Goal: Find specific page/section: Find specific page/section

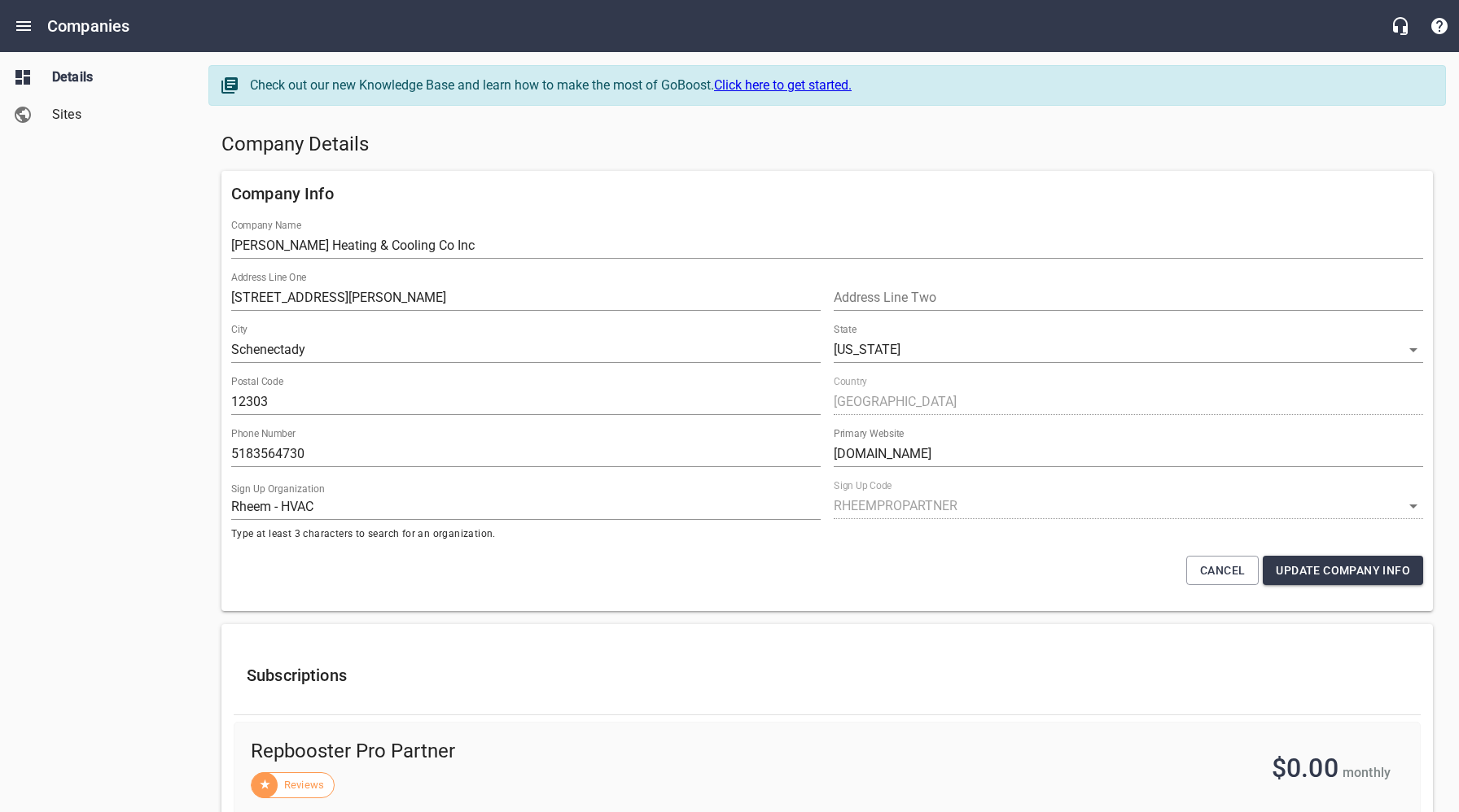
select select "[US_STATE]"
select select "62"
click at [489, 157] on h5 "Company Details" at bounding box center [827, 144] width 1211 height 26
click at [22, 24] on icon "Open drawer" at bounding box center [23, 26] width 19 height 19
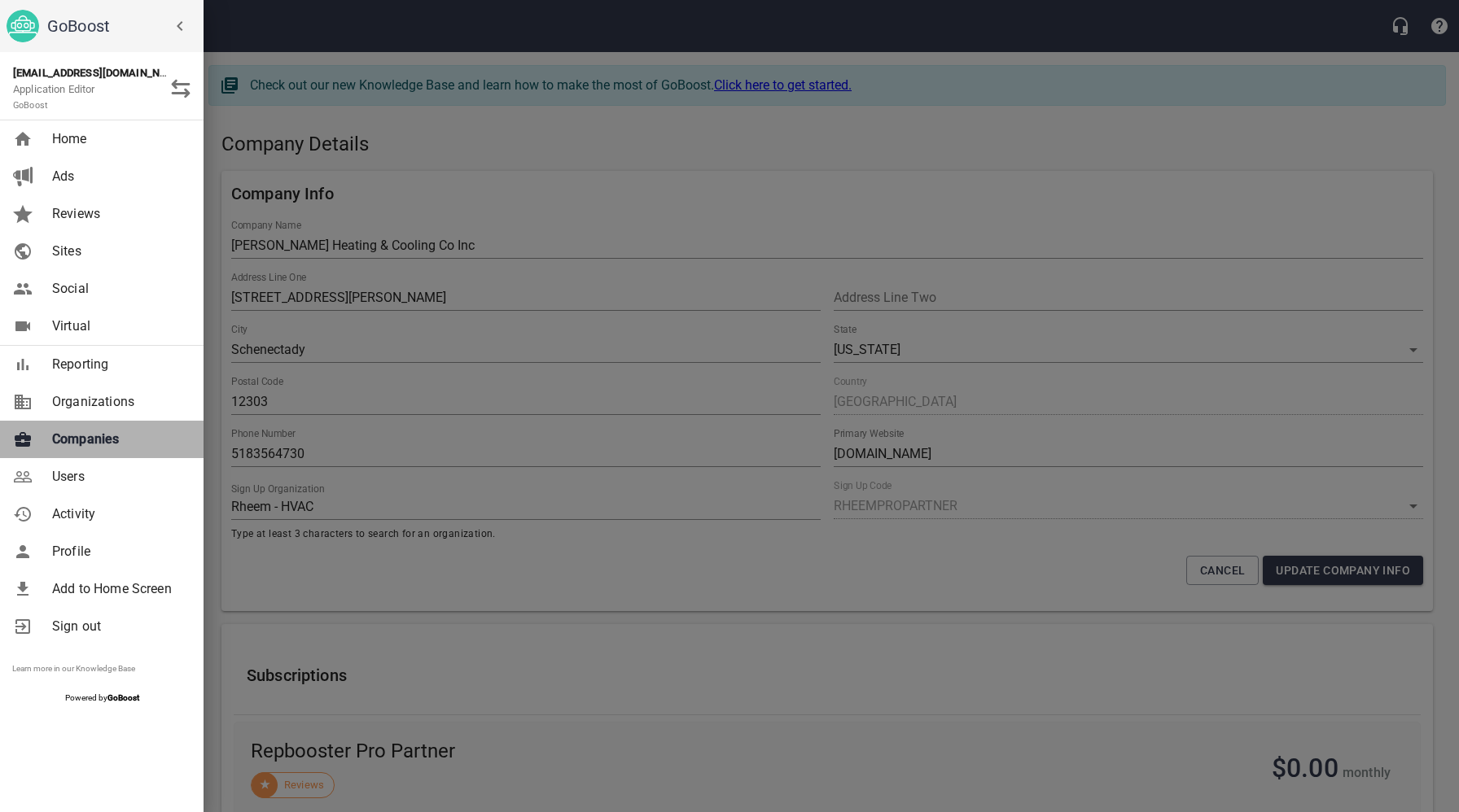
click at [80, 440] on span "Companies" at bounding box center [117, 439] width 132 height 19
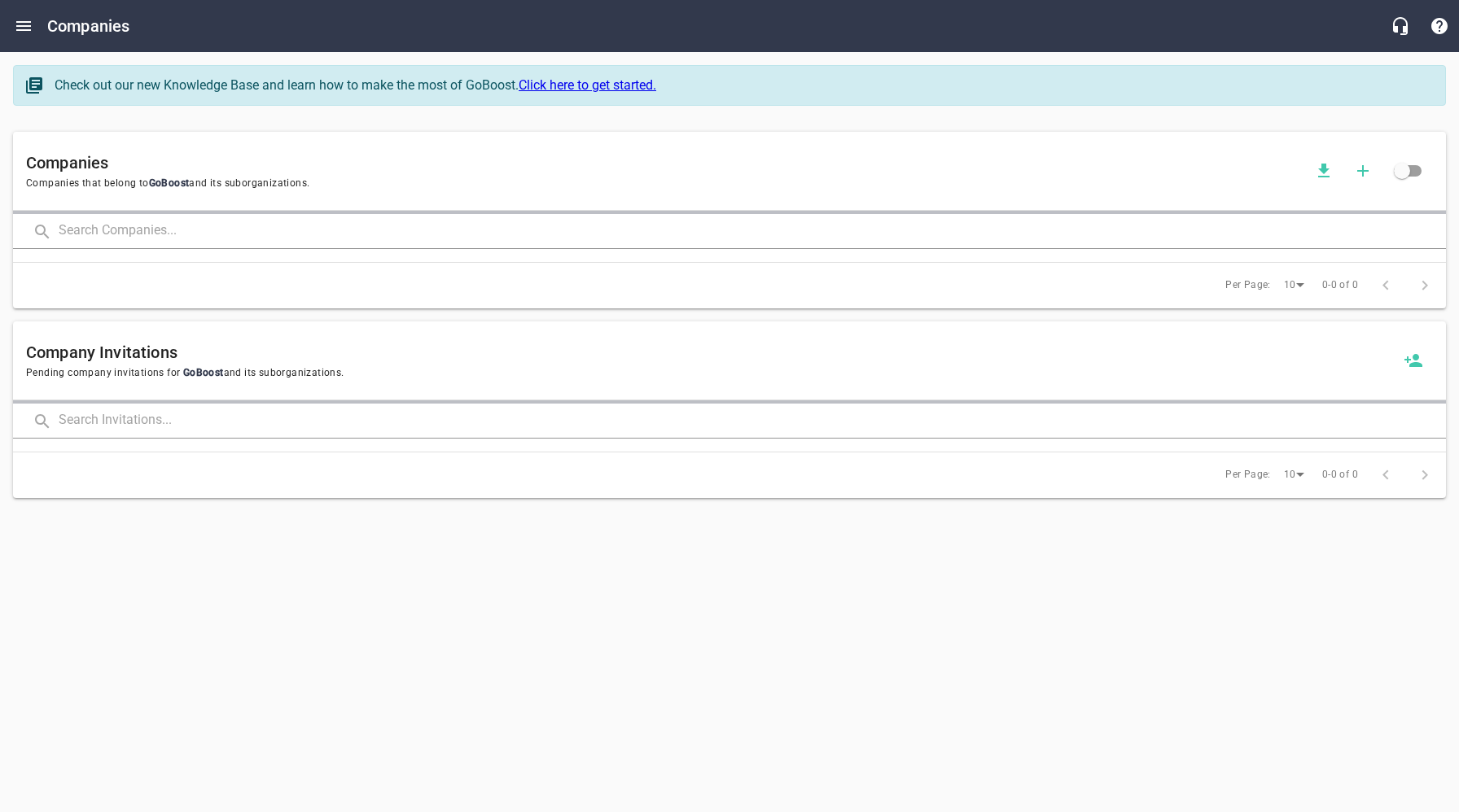
click at [247, 232] on input "text" at bounding box center [752, 232] width 1387 height 35
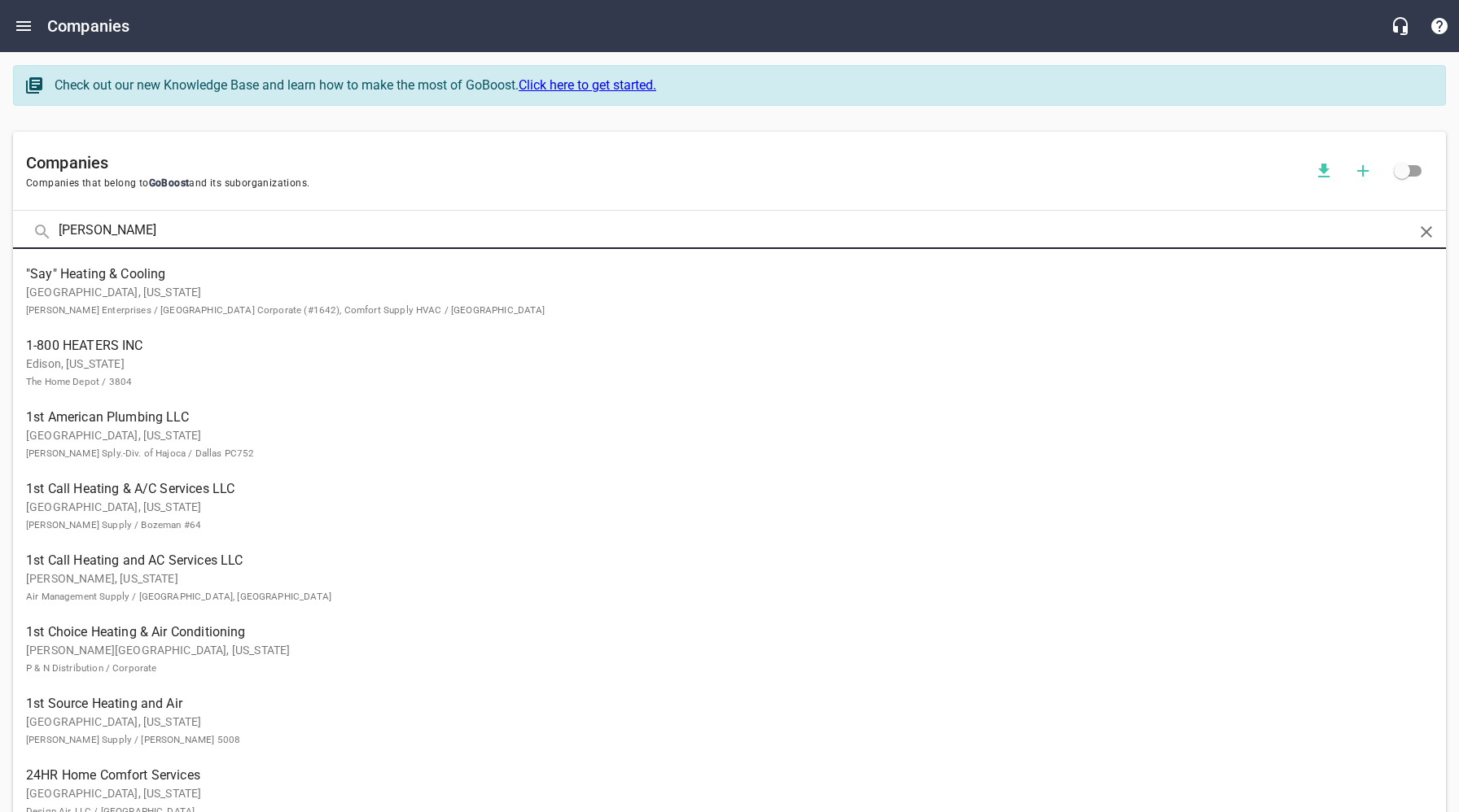
click button at bounding box center [0, 0] width 0 height 0
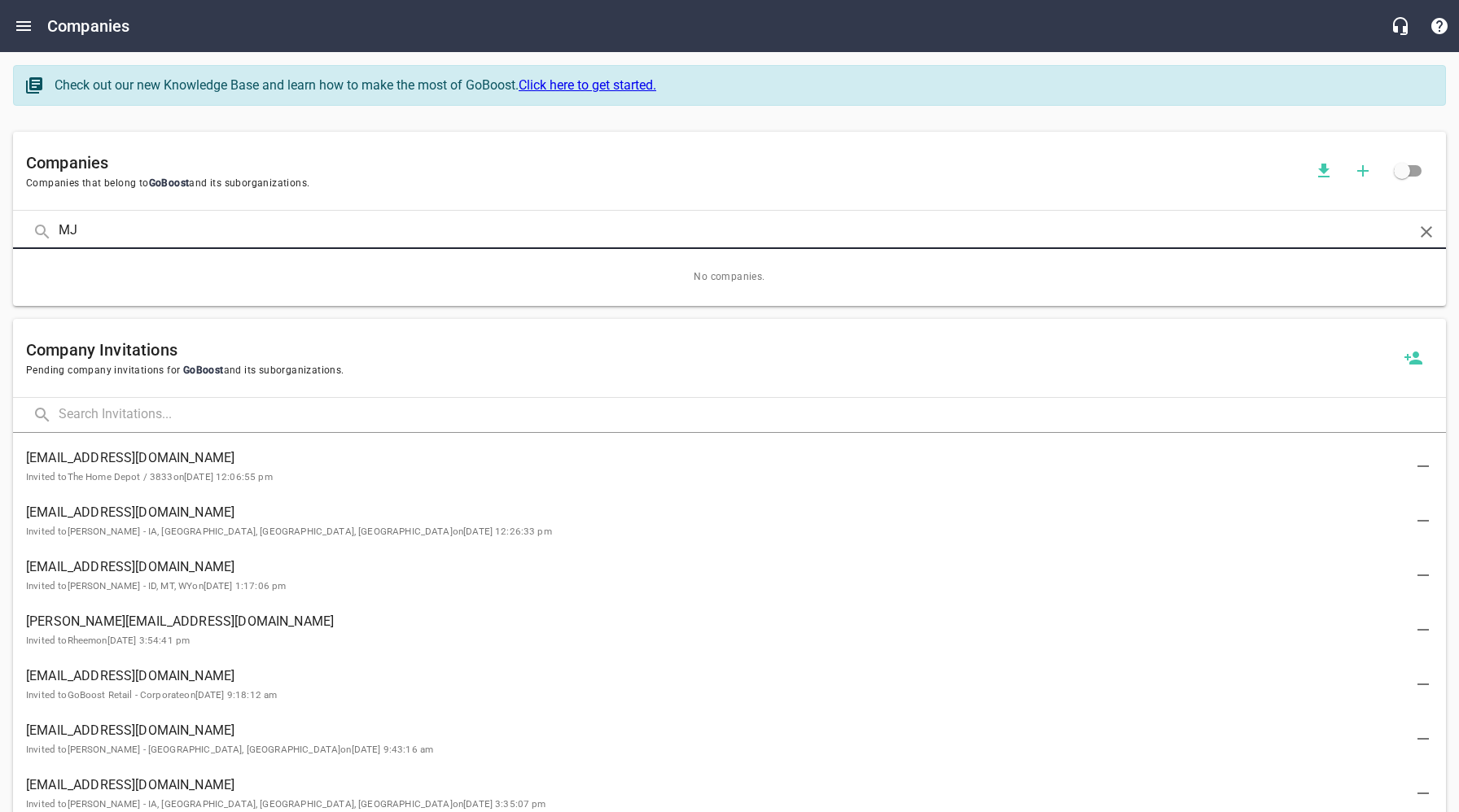
type input "M"
type input "[PERSON_NAME]"
click button at bounding box center [0, 0] width 0 height 0
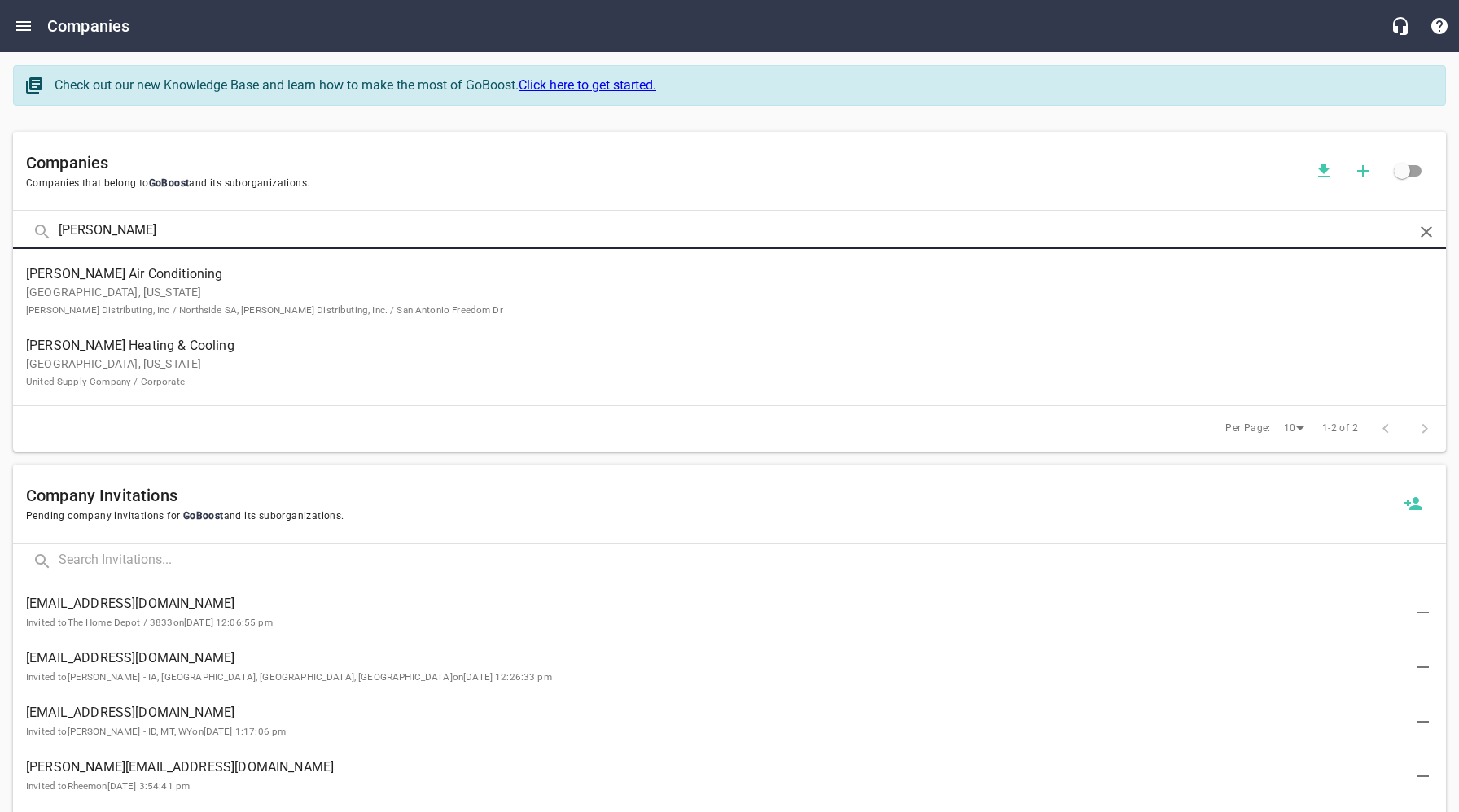
click at [88, 359] on p "[GEOGRAPHIC_DATA], [US_STATE] United Supply Company / Corporate" at bounding box center [716, 373] width 1380 height 35
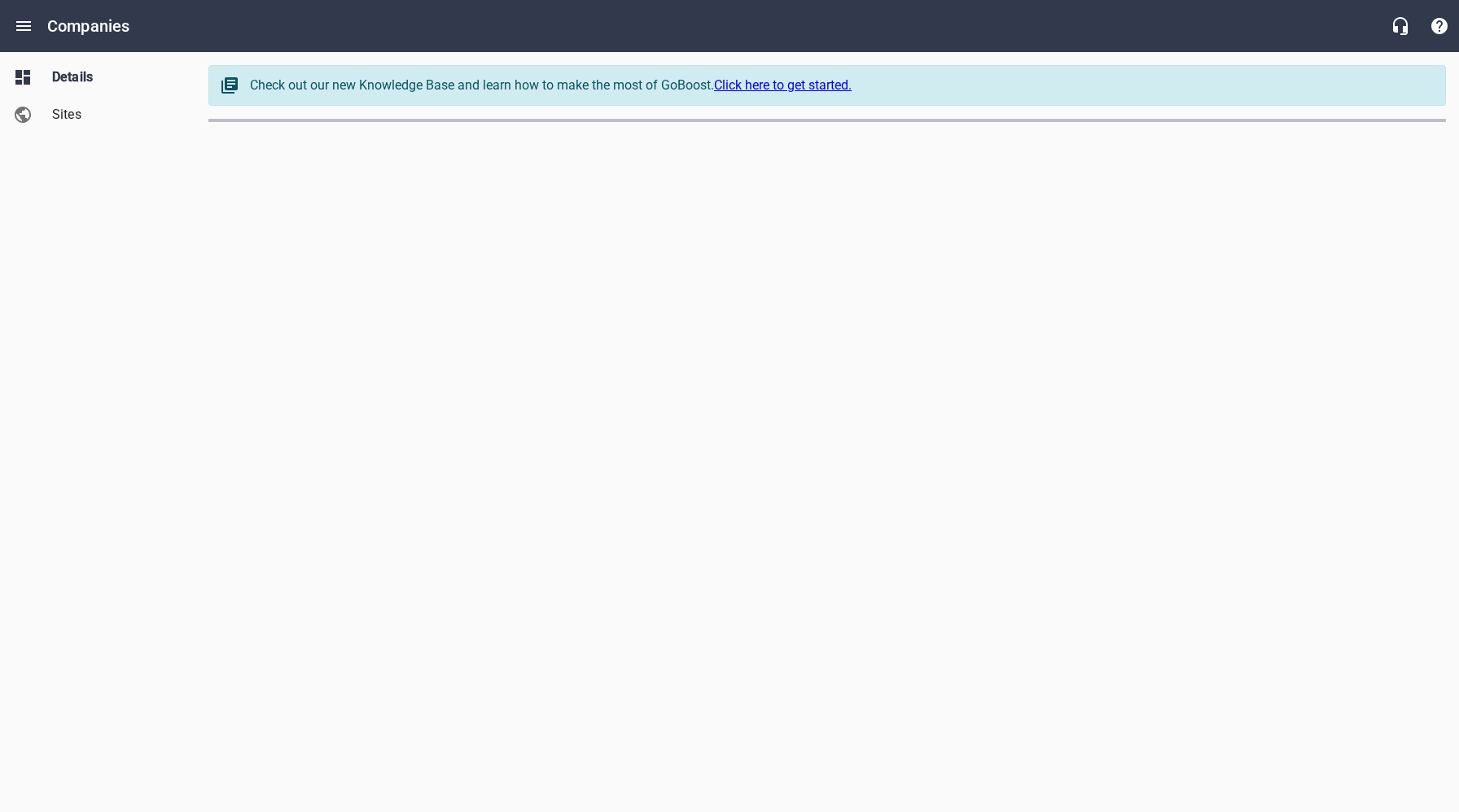
select select "[US_STATE]"
select select "63"
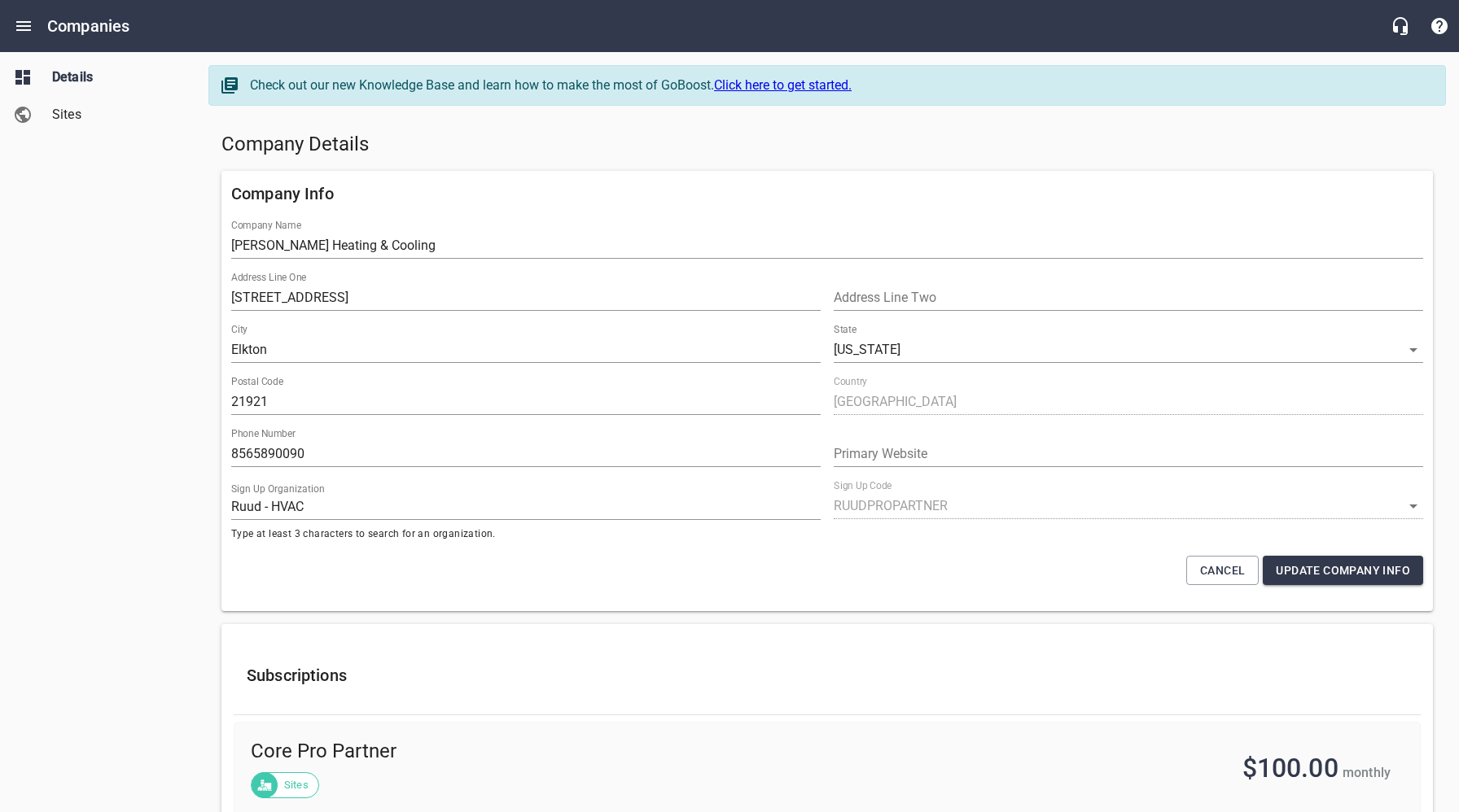
drag, startPoint x: 618, startPoint y: 133, endPoint x: 189, endPoint y: 153, distance: 429.5
click at [615, 133] on h5 "Company Details" at bounding box center [827, 144] width 1211 height 26
click at [68, 121] on span "Sites" at bounding box center [113, 114] width 124 height 19
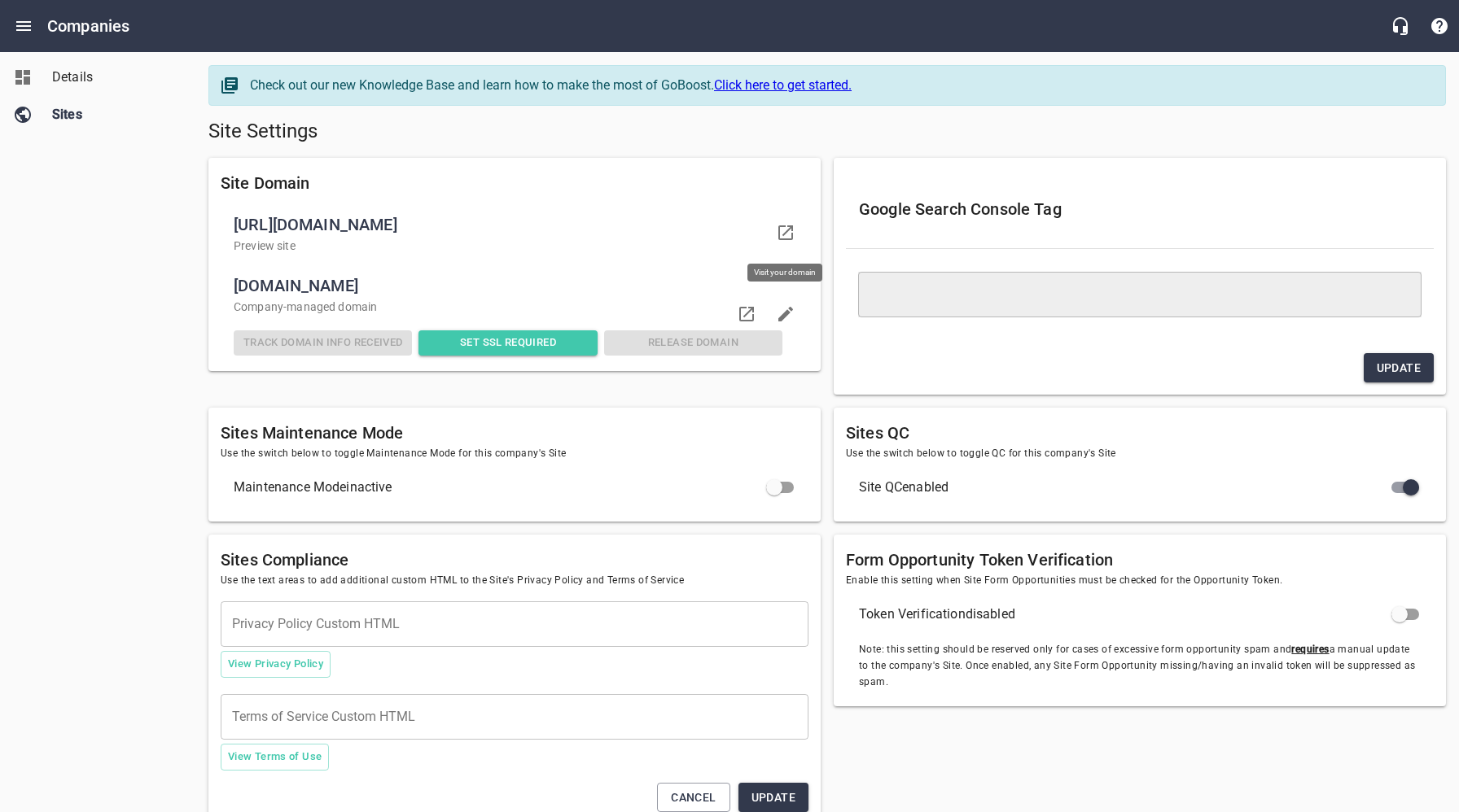
click at [782, 236] on icon at bounding box center [785, 233] width 19 height 19
click at [76, 76] on span "Details" at bounding box center [113, 77] width 124 height 19
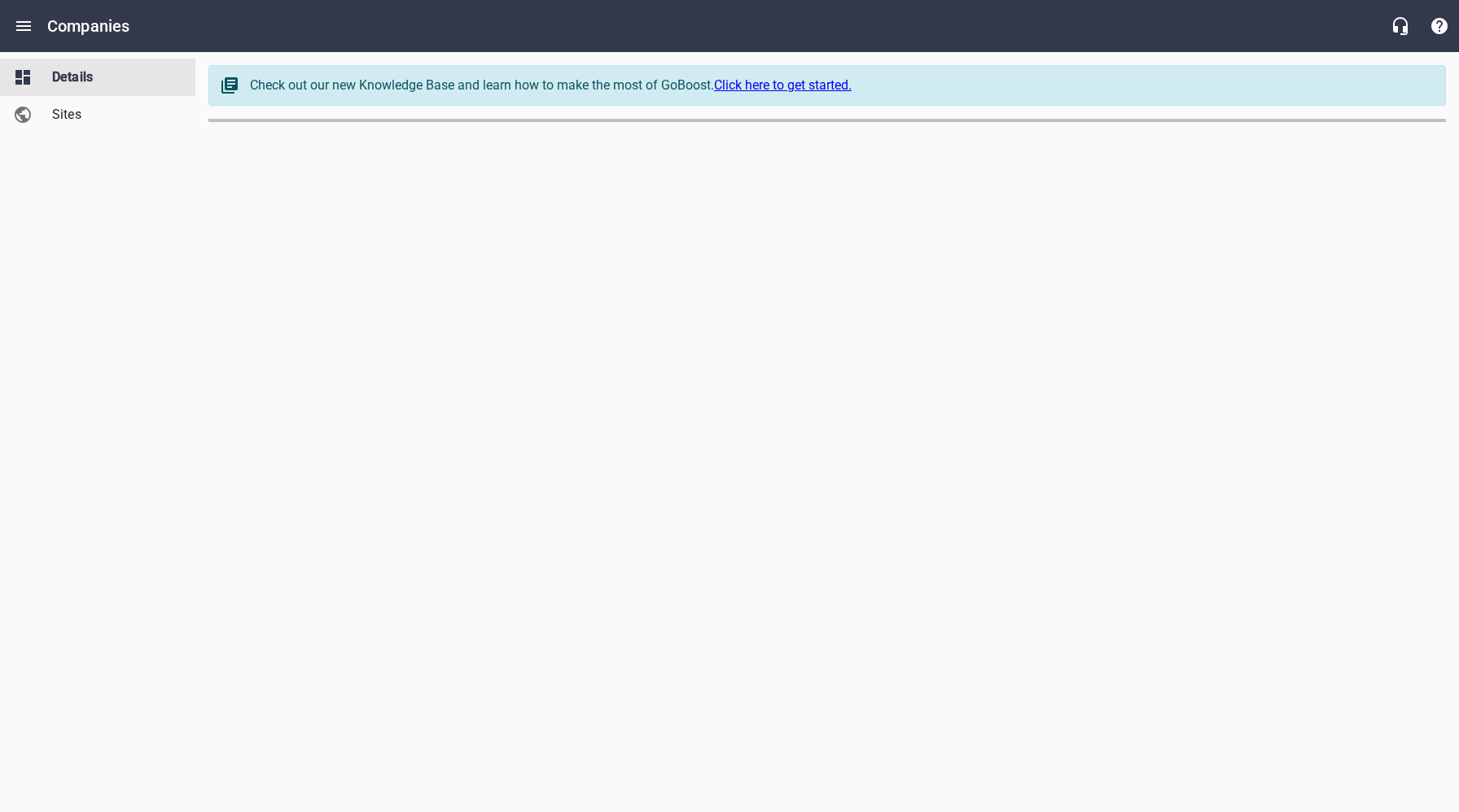
select select "[US_STATE]"
select select "63"
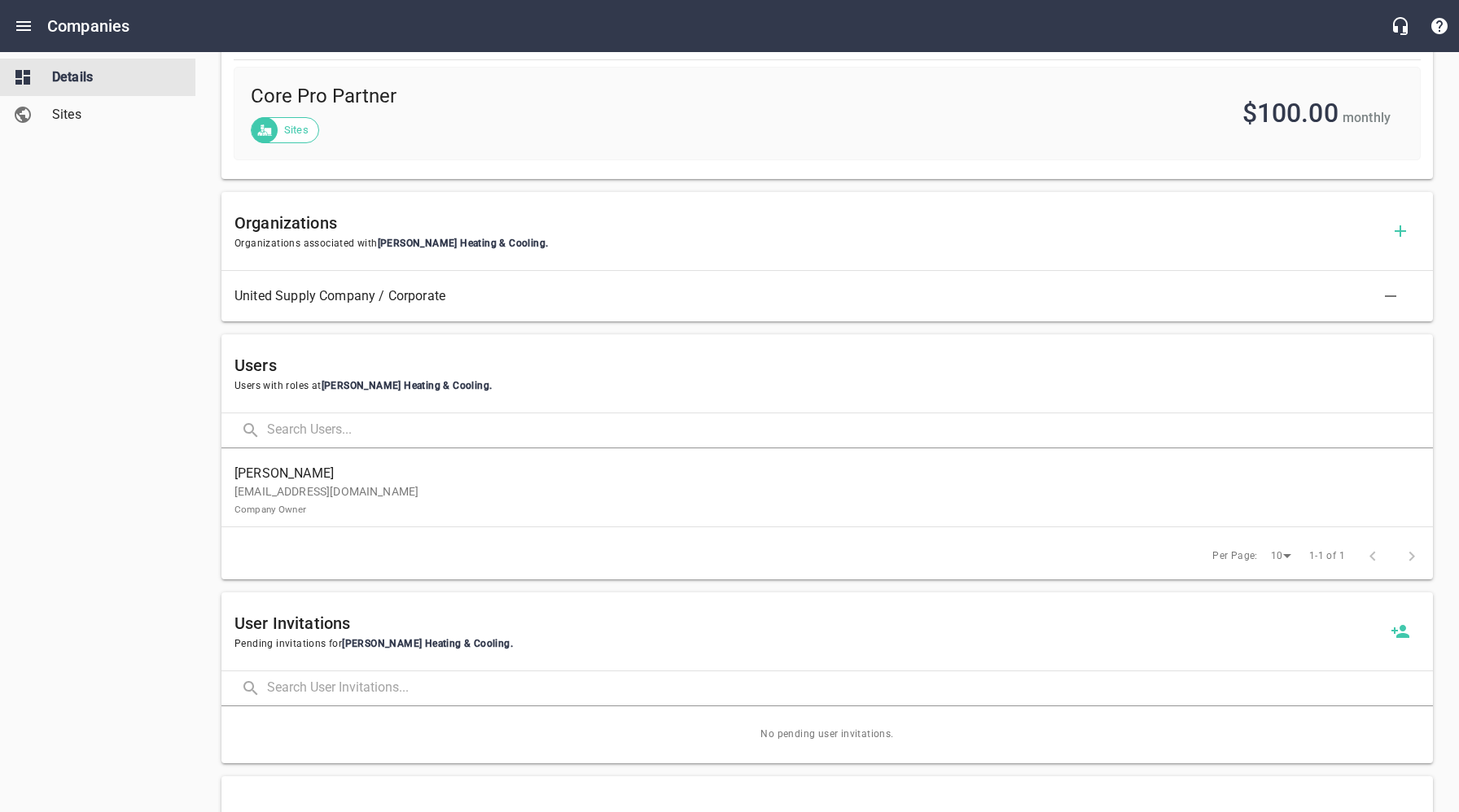
scroll to position [628, 0]
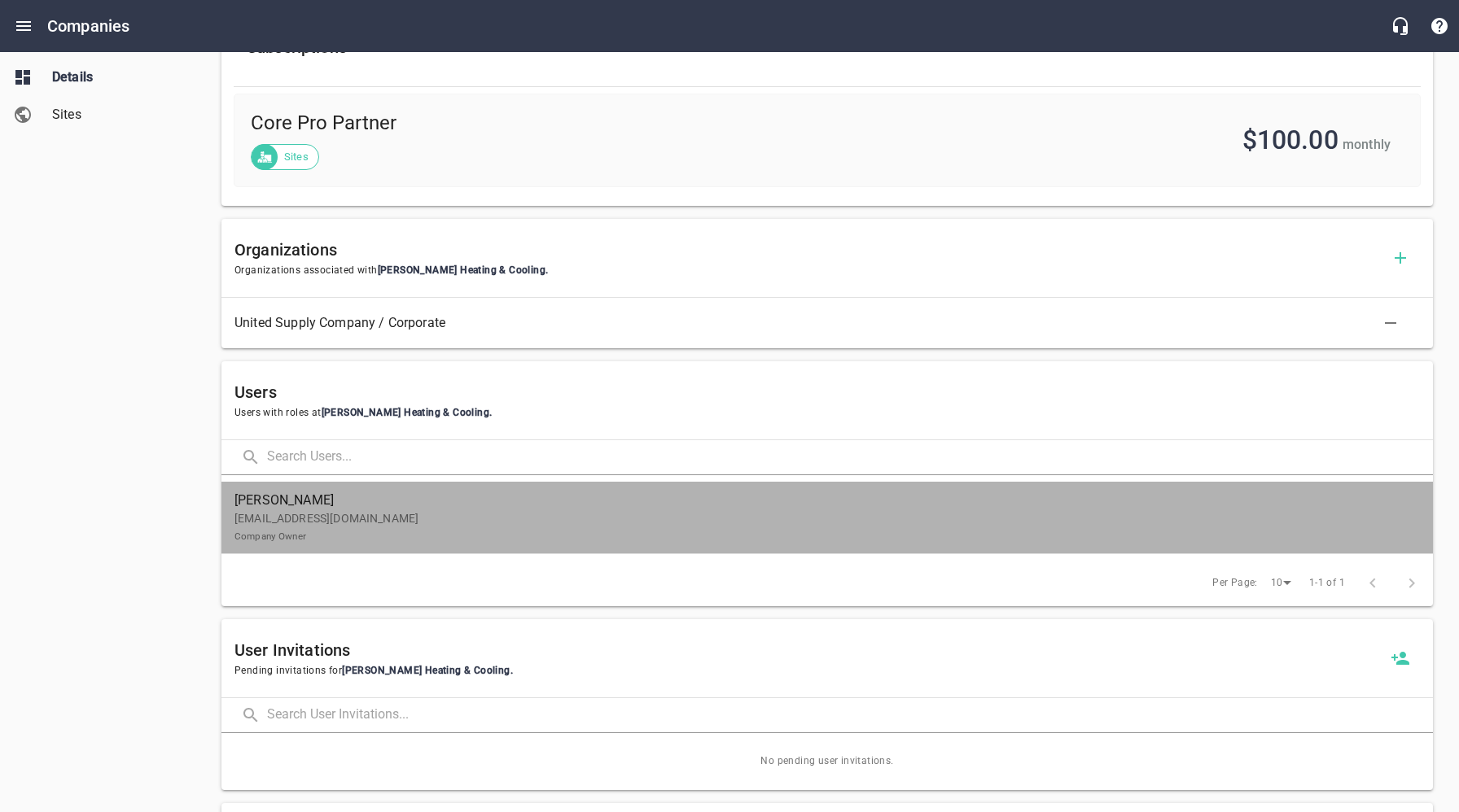
click at [384, 518] on p "[EMAIL_ADDRESS][DOMAIN_NAME] Company Owner" at bounding box center [821, 528] width 1173 height 35
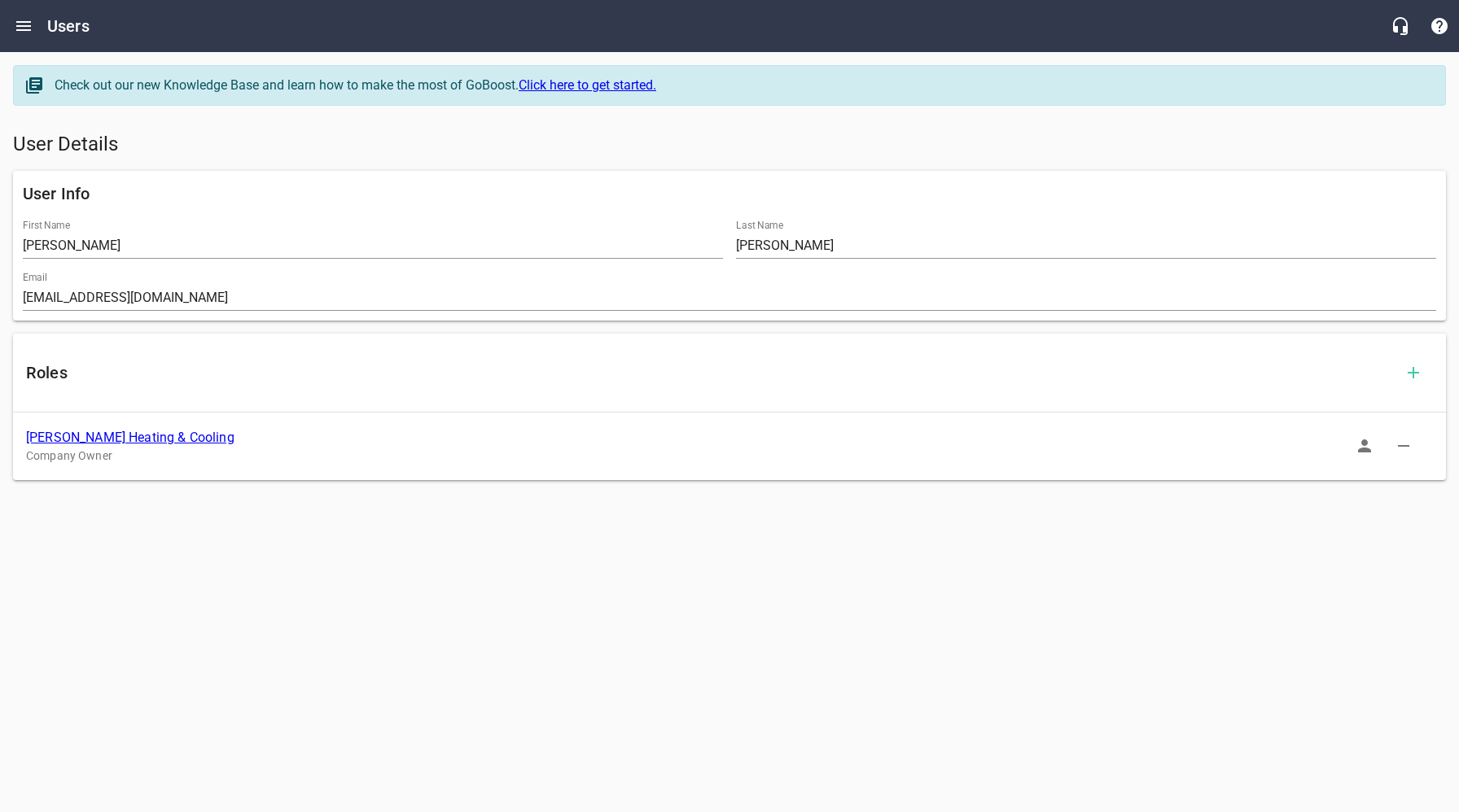
click at [1358, 444] on icon "button" at bounding box center [1364, 446] width 19 height 19
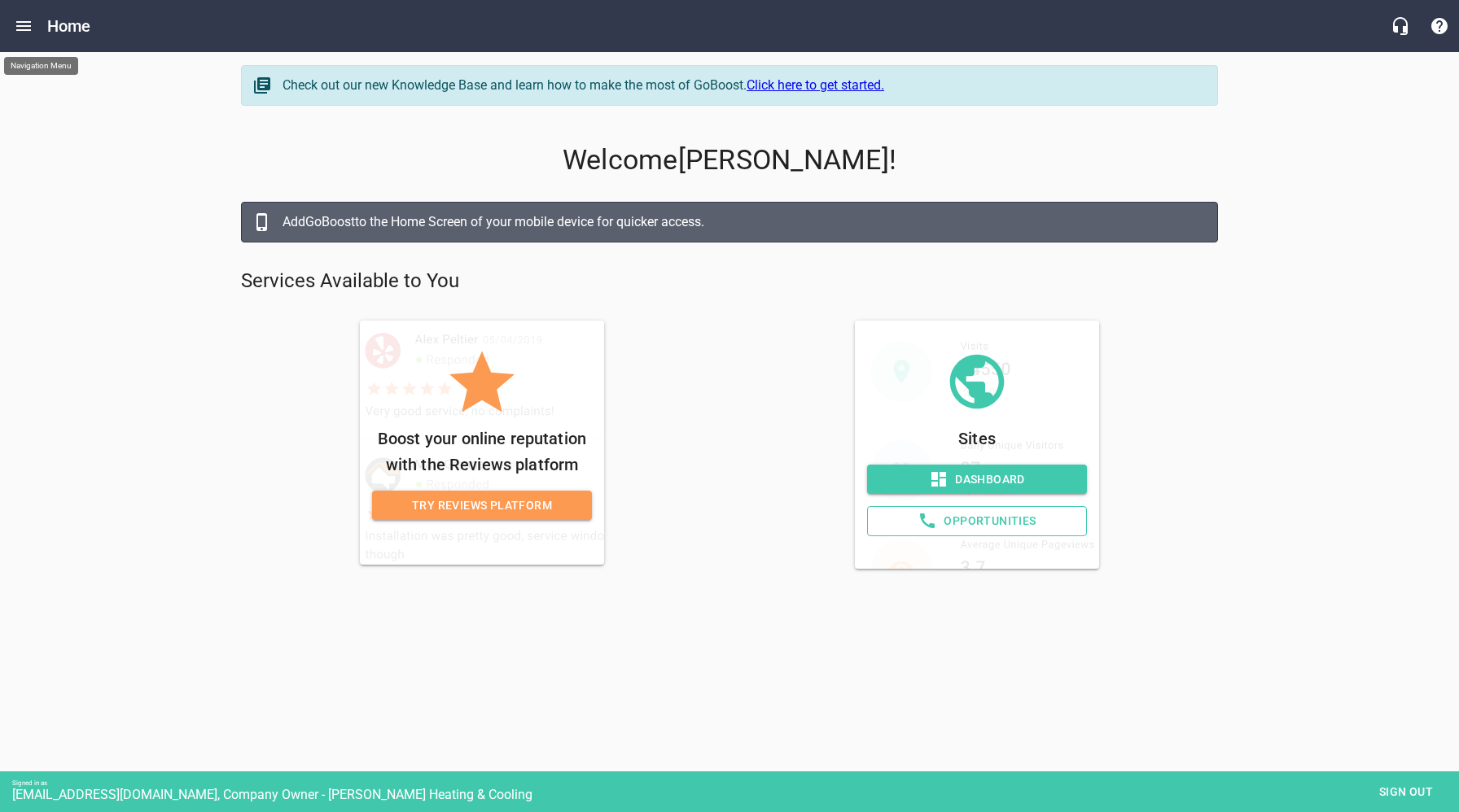
click at [17, 26] on icon "Open drawer" at bounding box center [23, 26] width 14 height 10
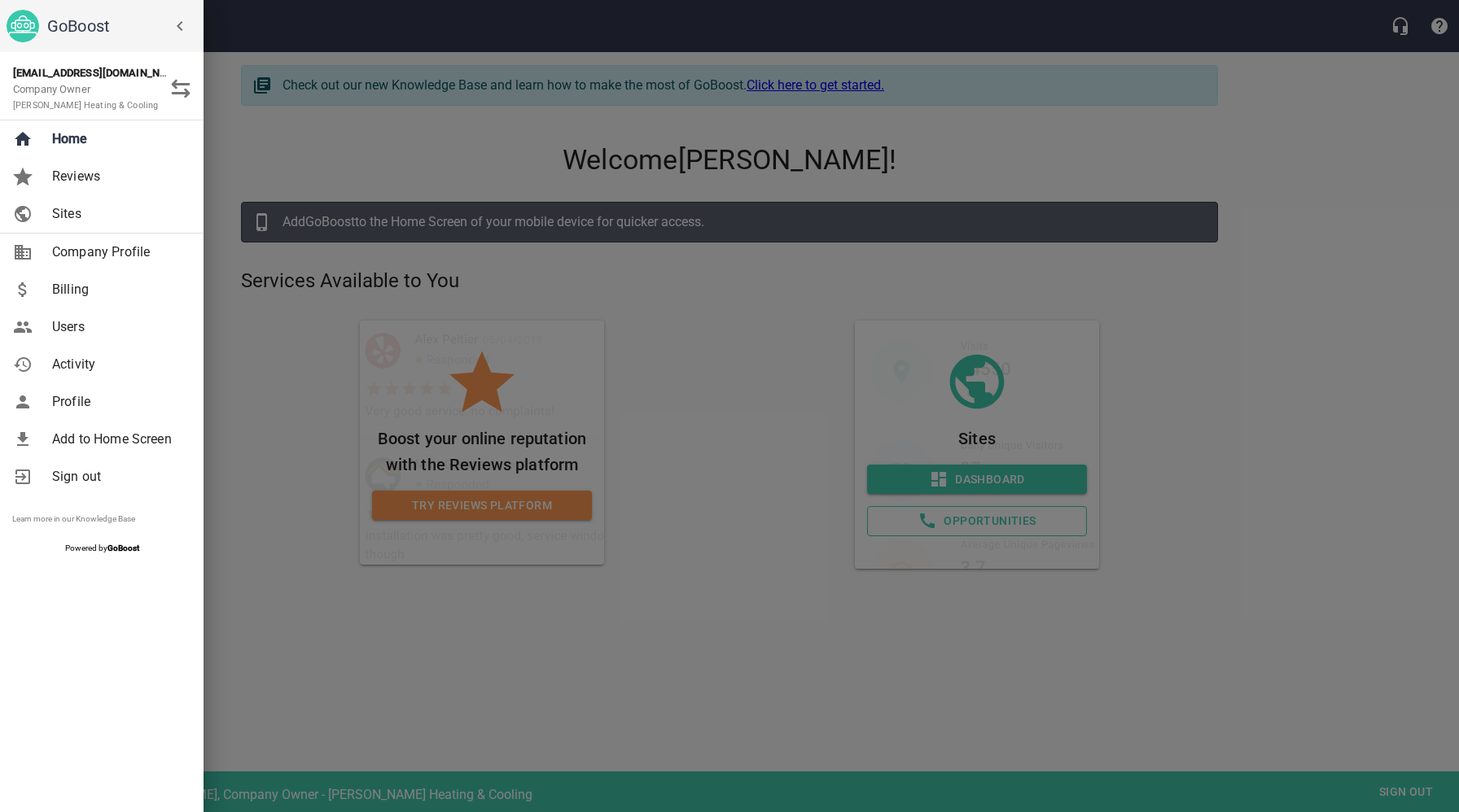
drag, startPoint x: 253, startPoint y: 378, endPoint x: 263, endPoint y: 380, distance: 10.2
click at [253, 379] on div at bounding box center [730, 406] width 1459 height 812
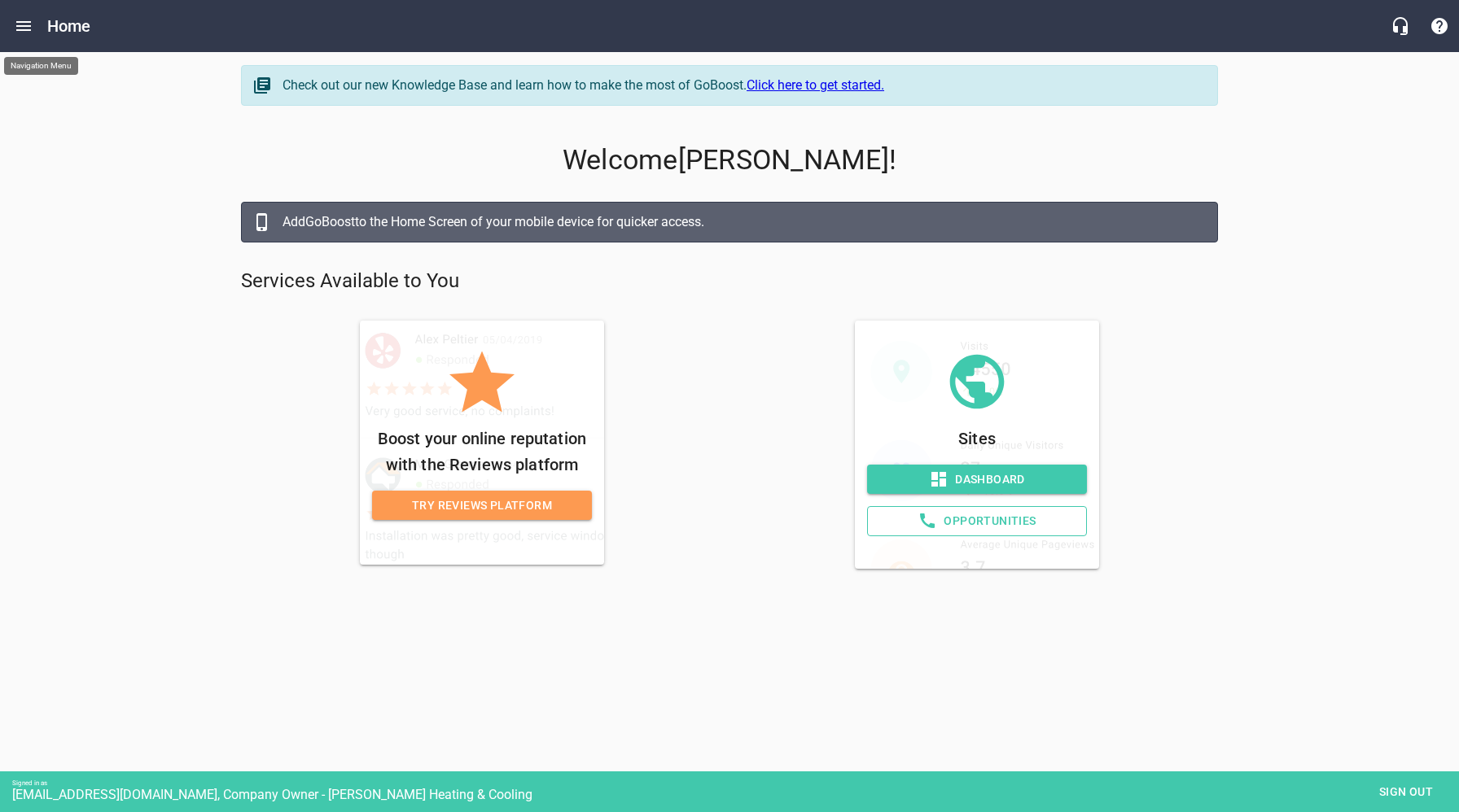
click at [1038, 480] on span "Dashboard" at bounding box center [977, 480] width 194 height 20
